Goal: Task Accomplishment & Management: Use online tool/utility

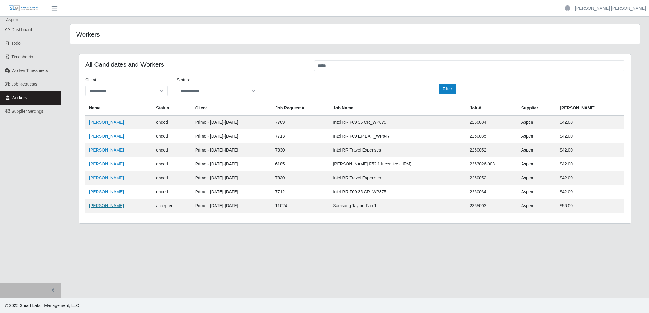
click at [103, 206] on link "[PERSON_NAME]" at bounding box center [106, 205] width 35 height 5
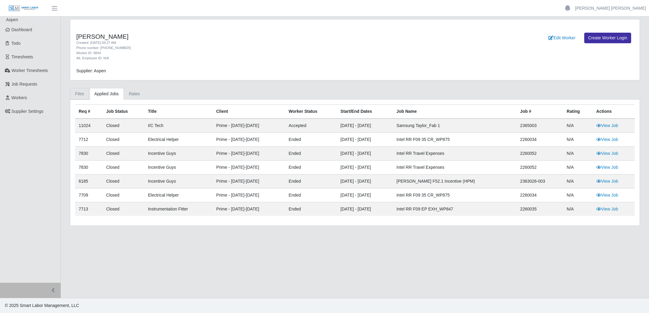
click at [78, 95] on link "Files" at bounding box center [79, 94] width 19 height 12
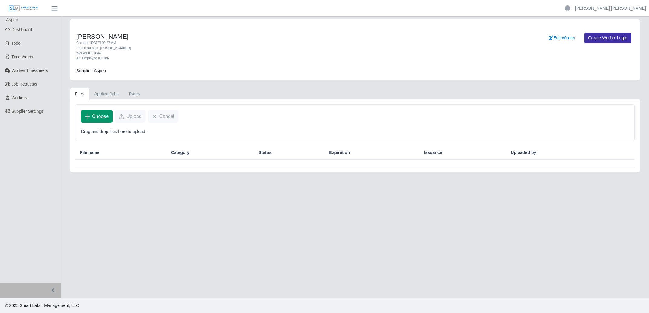
click at [97, 116] on span "Choose" at bounding box center [100, 116] width 17 height 7
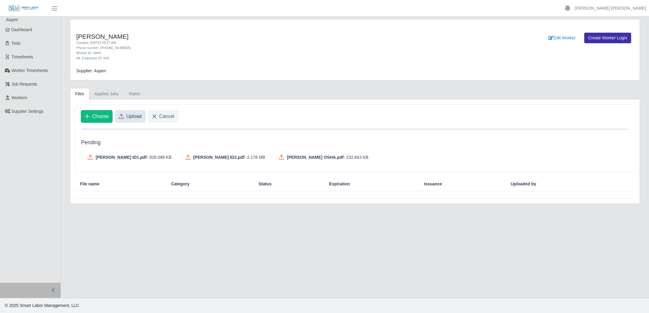
click at [129, 116] on span "Upload" at bounding box center [133, 116] width 15 height 7
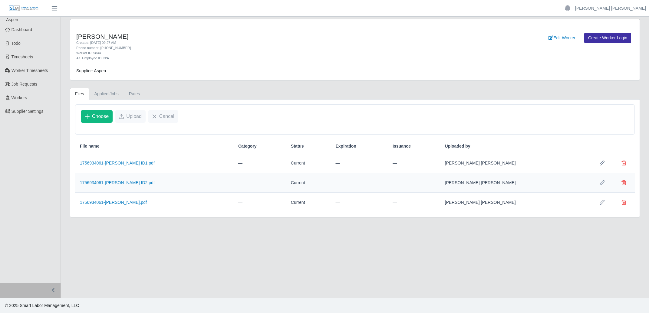
click at [20, 23] on li "Aspen" at bounding box center [33, 20] width 55 height 6
click at [15, 28] on span "Dashboard" at bounding box center [22, 29] width 21 height 5
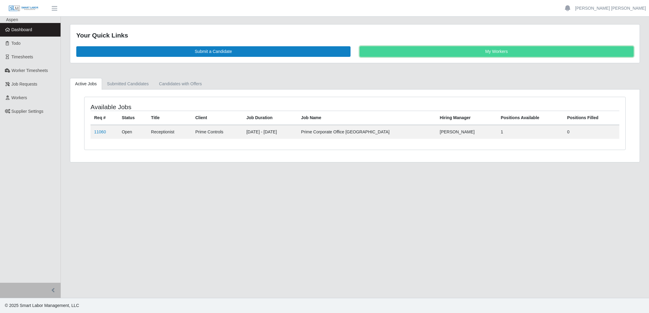
click at [469, 47] on link "My Workers" at bounding box center [497, 51] width 274 height 11
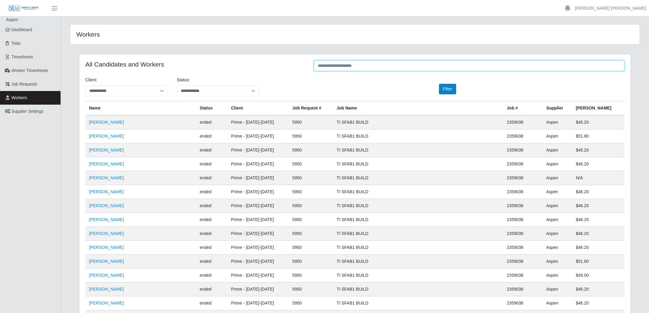
click at [392, 69] on input "text" at bounding box center [469, 66] width 311 height 11
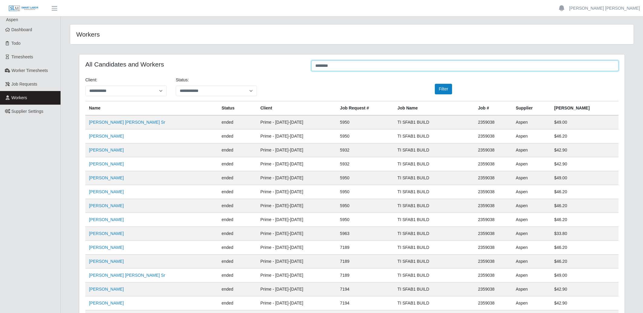
type input "*********"
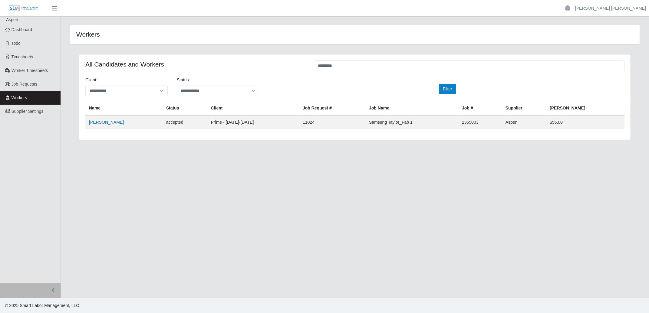
click at [99, 122] on link "Luis Diaz" at bounding box center [106, 122] width 35 height 5
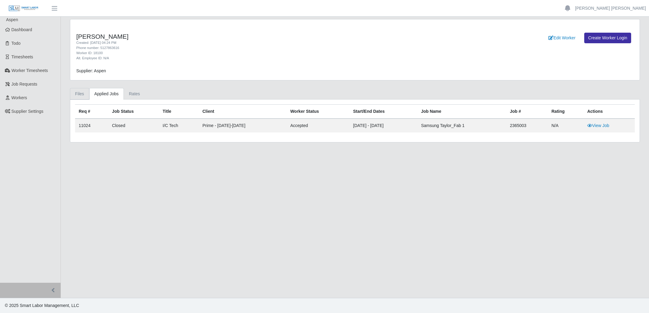
click at [81, 94] on link "Files" at bounding box center [79, 94] width 19 height 12
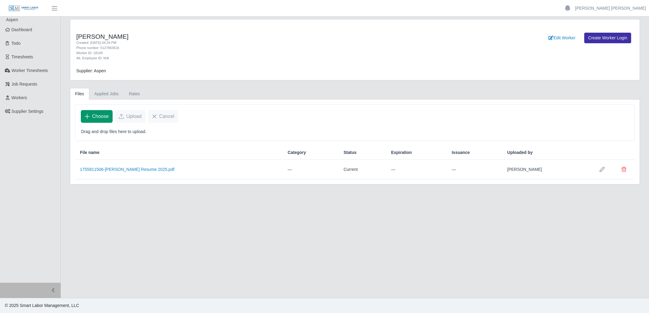
click at [104, 114] on span "Choose" at bounding box center [100, 116] width 17 height 7
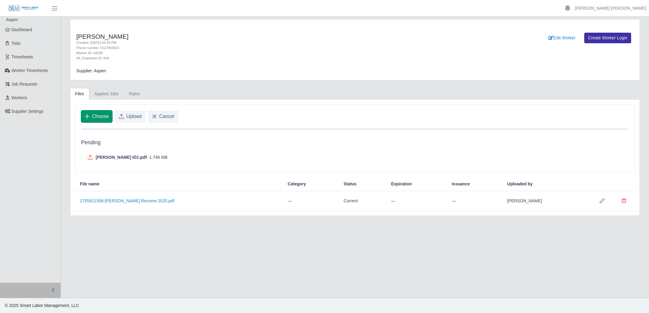
click at [100, 114] on span "Choose" at bounding box center [100, 116] width 17 height 7
click at [136, 112] on button "Upload" at bounding box center [130, 116] width 31 height 13
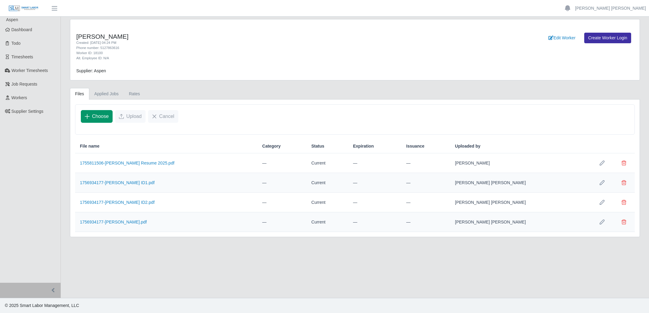
click at [100, 118] on span "Choose" at bounding box center [100, 116] width 17 height 7
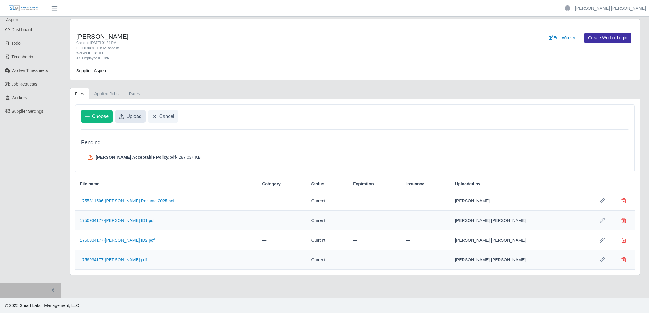
click at [133, 118] on span "Upload" at bounding box center [133, 116] width 15 height 7
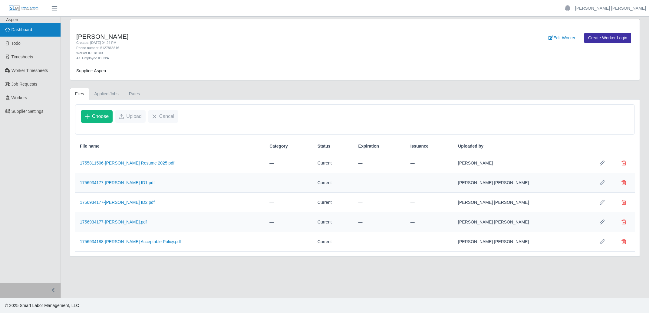
click at [25, 34] on link "Dashboard" at bounding box center [30, 30] width 61 height 14
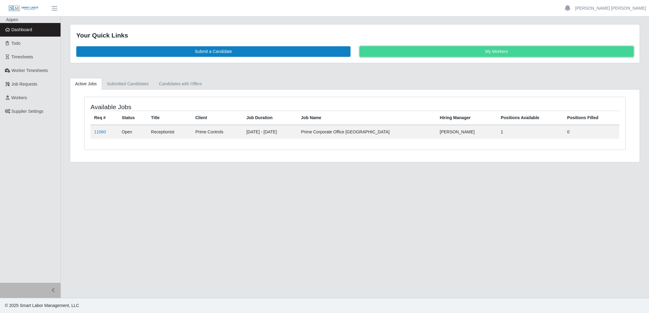
click at [485, 48] on link "My Workers" at bounding box center [497, 51] width 274 height 11
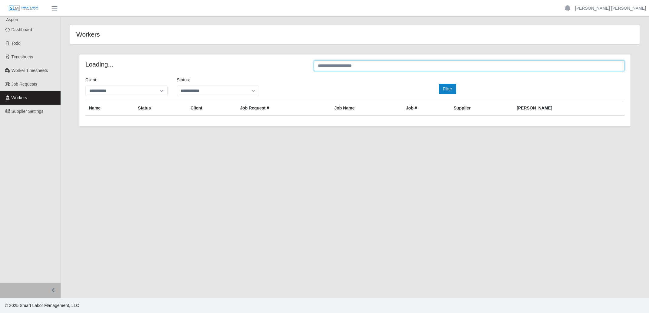
click at [403, 65] on input "text" at bounding box center [469, 66] width 311 height 11
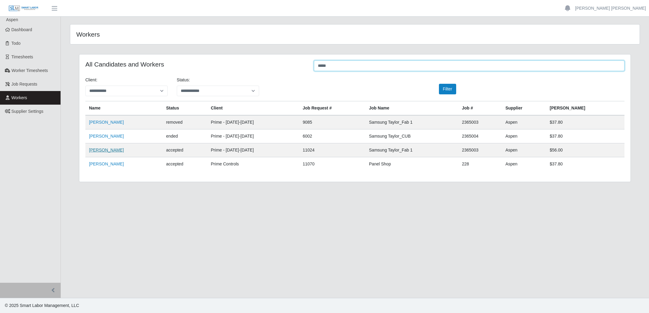
type input "*****"
click at [114, 150] on link "Cesar Martinez" at bounding box center [106, 150] width 35 height 5
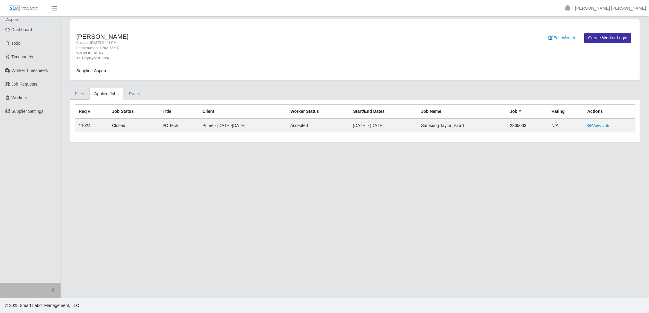
click at [81, 96] on link "Files" at bounding box center [79, 94] width 19 height 12
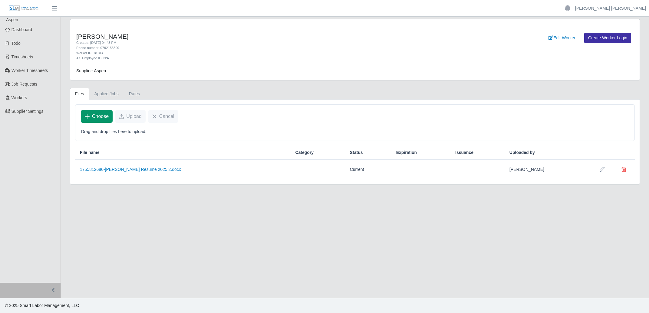
click at [102, 114] on span "Choose" at bounding box center [100, 116] width 17 height 7
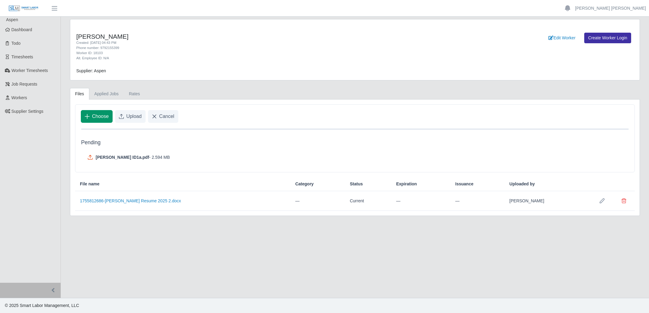
click at [104, 117] on span "Choose" at bounding box center [100, 116] width 17 height 7
click at [91, 121] on button "Choose" at bounding box center [97, 116] width 32 height 13
click at [93, 115] on span "Choose" at bounding box center [100, 116] width 17 height 7
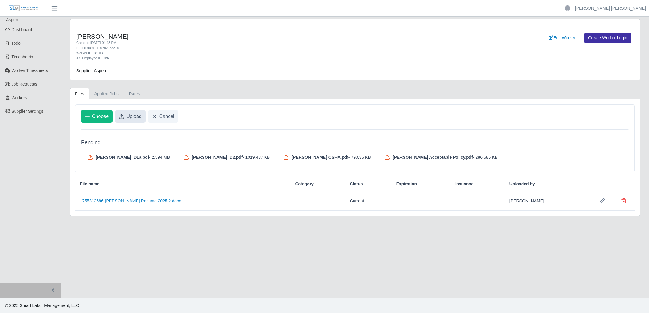
click at [131, 118] on span "Upload" at bounding box center [133, 116] width 15 height 7
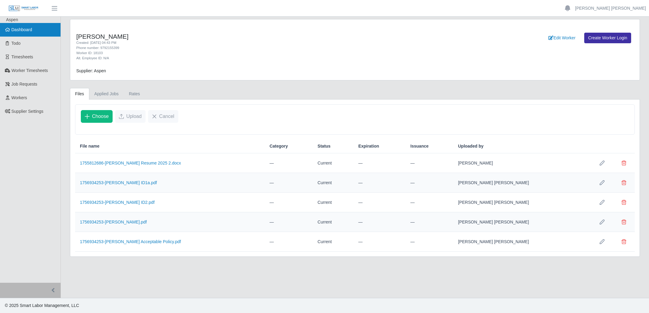
click at [26, 26] on link "Dashboard" at bounding box center [30, 30] width 61 height 14
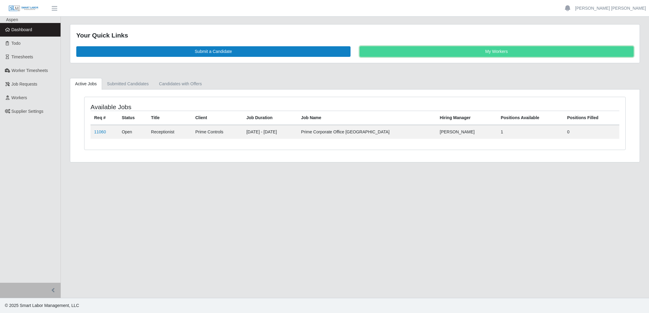
click at [426, 52] on link "My Workers" at bounding box center [497, 51] width 274 height 11
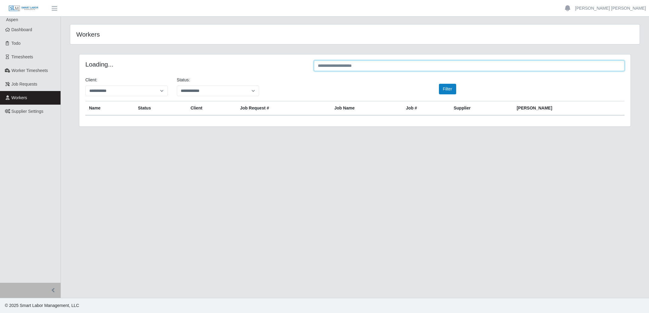
click at [386, 65] on input "text" at bounding box center [469, 66] width 311 height 11
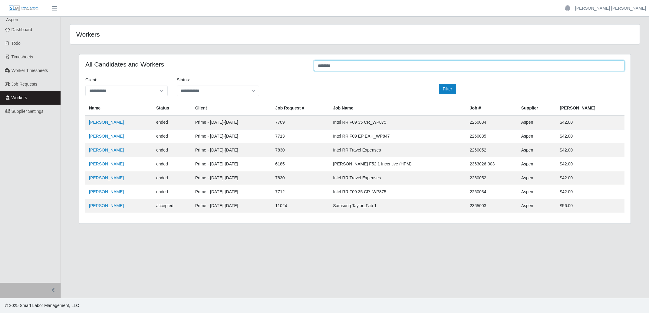
type input "********"
drag, startPoint x: 94, startPoint y: 210, endPoint x: 96, endPoint y: 207, distance: 3.2
click at [95, 209] on td "Jacob Velazquez" at bounding box center [118, 206] width 67 height 14
click at [96, 207] on link "Jacob Velazquez" at bounding box center [106, 205] width 35 height 5
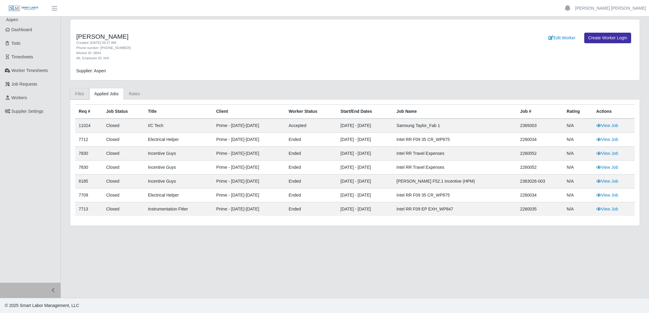
click at [82, 92] on link "Files" at bounding box center [79, 94] width 19 height 12
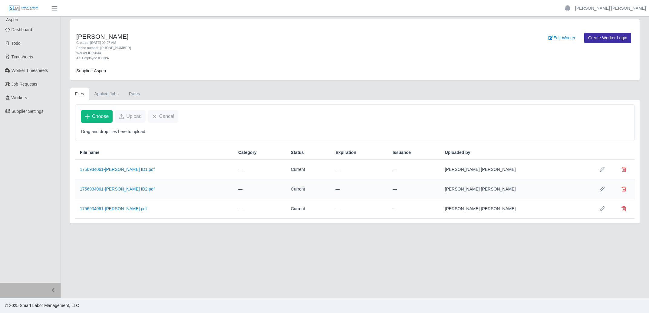
drag, startPoint x: 14, startPoint y: 30, endPoint x: 101, endPoint y: 35, distance: 87.1
click at [15, 30] on span "Dashboard" at bounding box center [22, 29] width 21 height 5
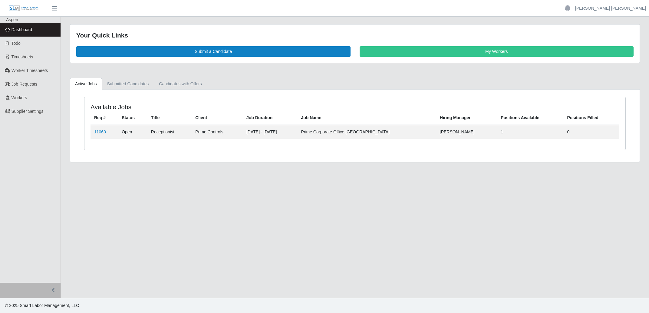
click at [482, 48] on link "My Workers" at bounding box center [497, 51] width 274 height 11
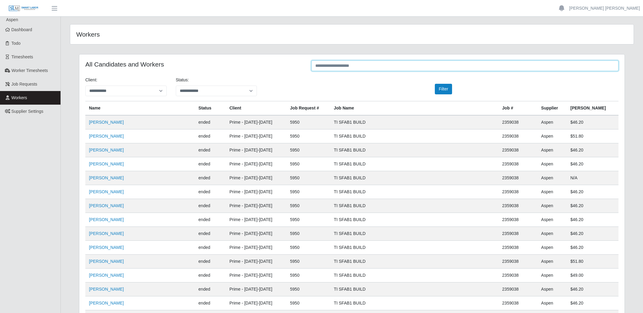
click at [363, 69] on input "text" at bounding box center [465, 66] width 307 height 11
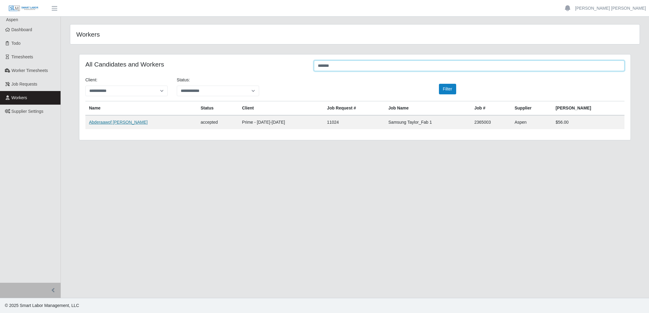
type input "*******"
click at [106, 121] on link "Abderaawof Shaibi" at bounding box center [118, 122] width 59 height 5
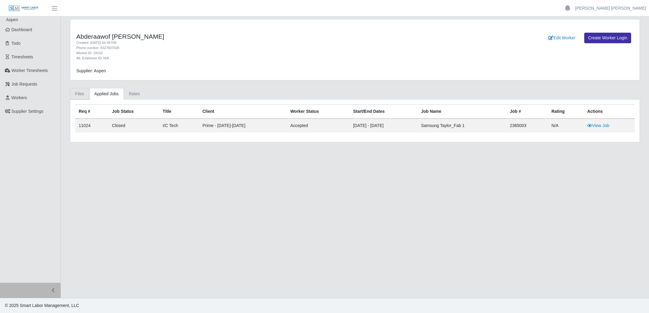
click at [80, 94] on link "Files" at bounding box center [79, 94] width 19 height 12
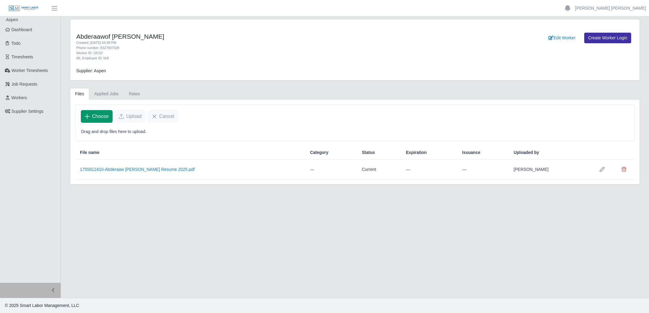
click at [88, 114] on button "Choose" at bounding box center [97, 116] width 32 height 13
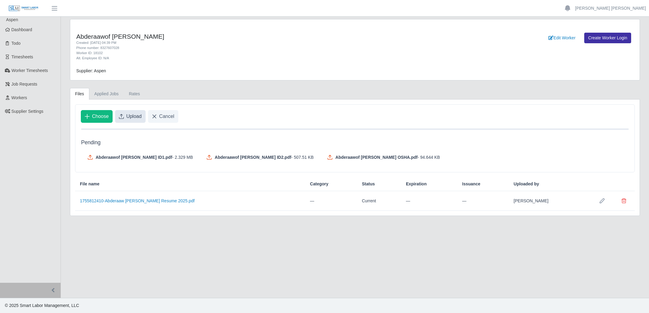
click at [139, 116] on span "Upload" at bounding box center [133, 116] width 15 height 7
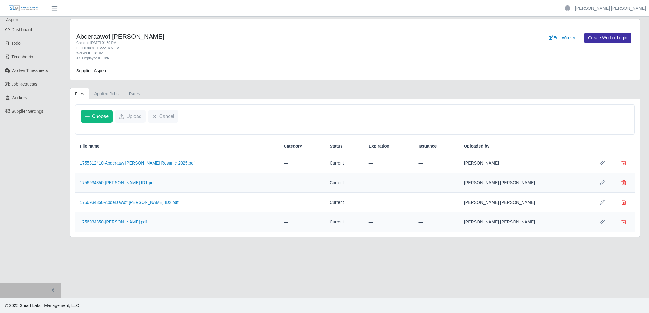
click at [270, 264] on main "Abderaawof Shaibi Created: 08/21/2025 04:39 PM Phone number: 8327607028 Worker …" at bounding box center [355, 158] width 588 height 282
click at [25, 31] on span "Dashboard" at bounding box center [22, 29] width 21 height 5
